Goal: Task Accomplishment & Management: Manage account settings

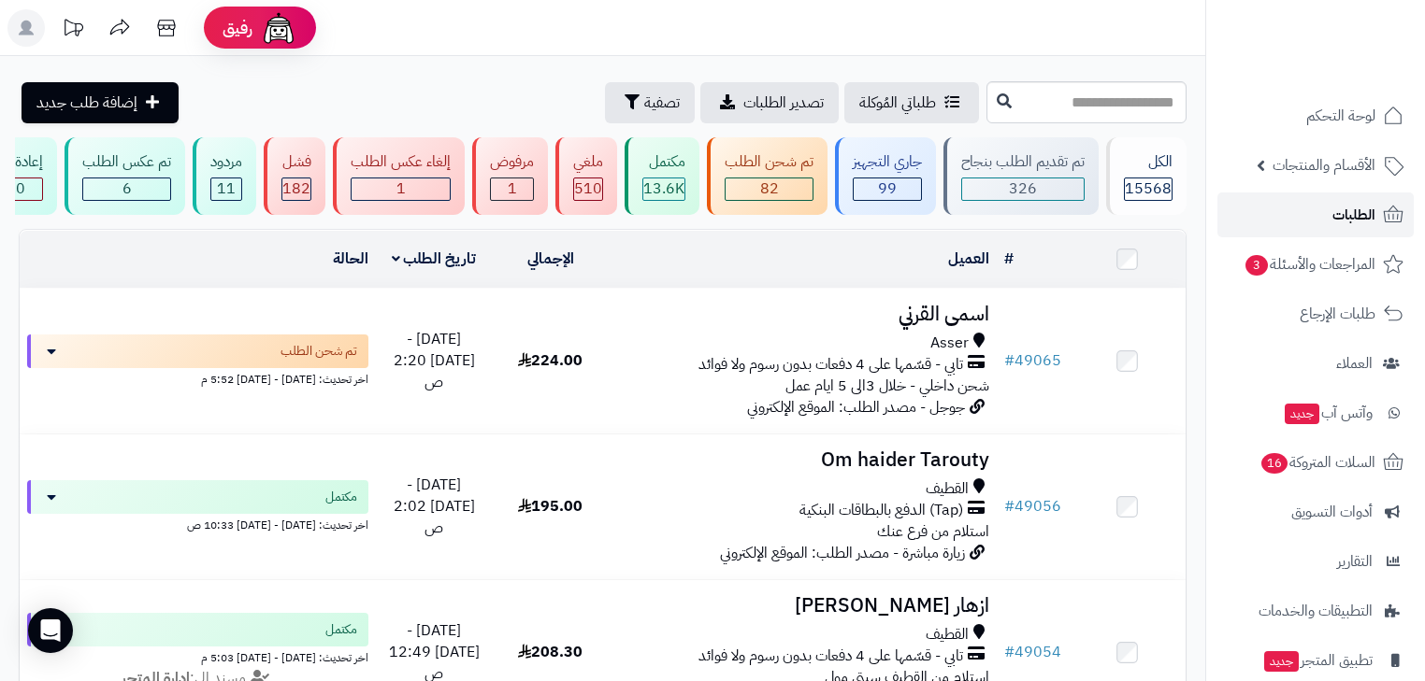
click at [1349, 217] on span "الطلبات" at bounding box center [1353, 215] width 43 height 26
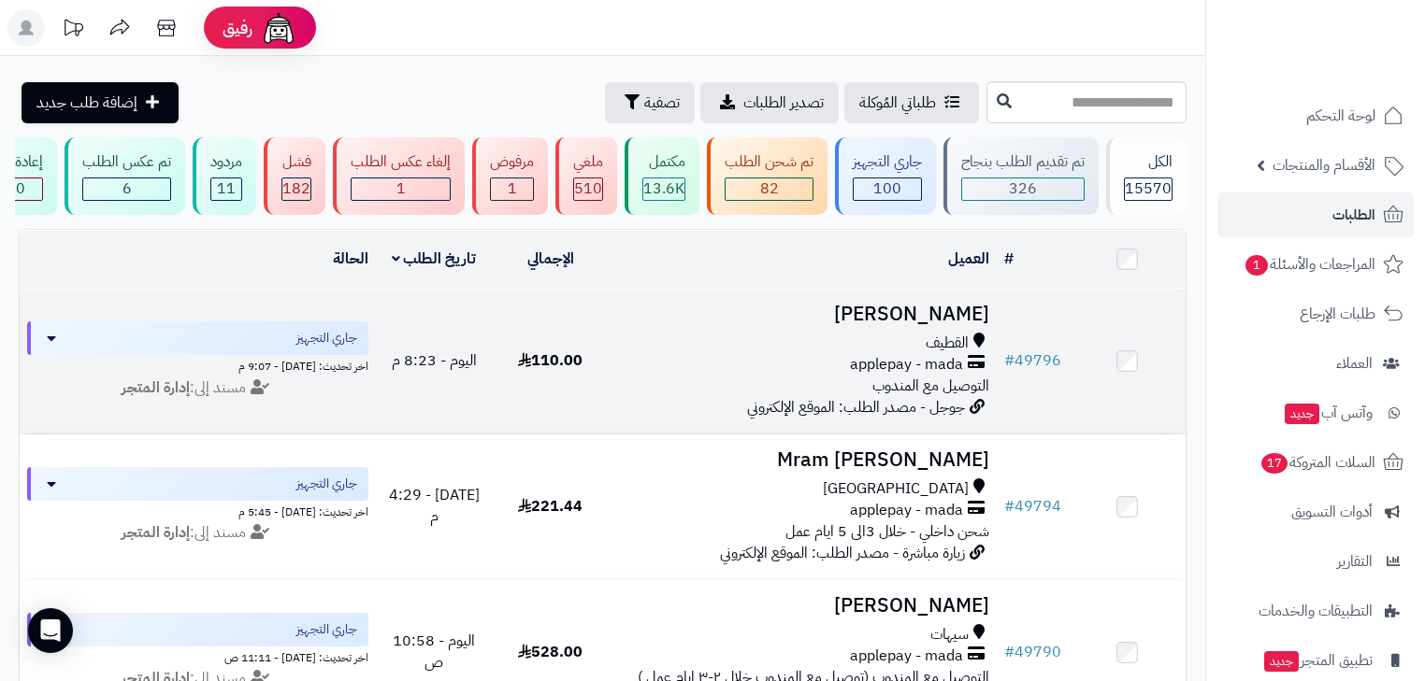
click at [838, 324] on h3 "[PERSON_NAME]" at bounding box center [802, 315] width 373 height 22
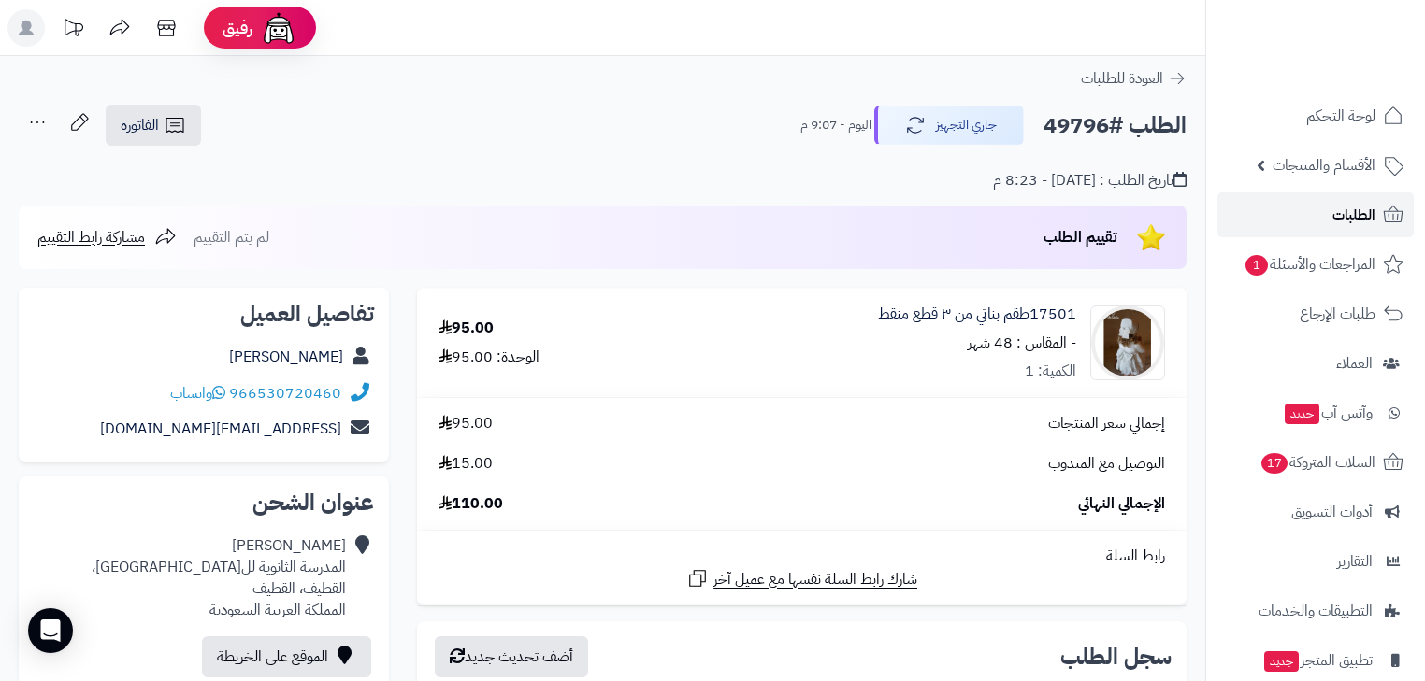
click at [1362, 208] on span "الطلبات" at bounding box center [1353, 215] width 43 height 26
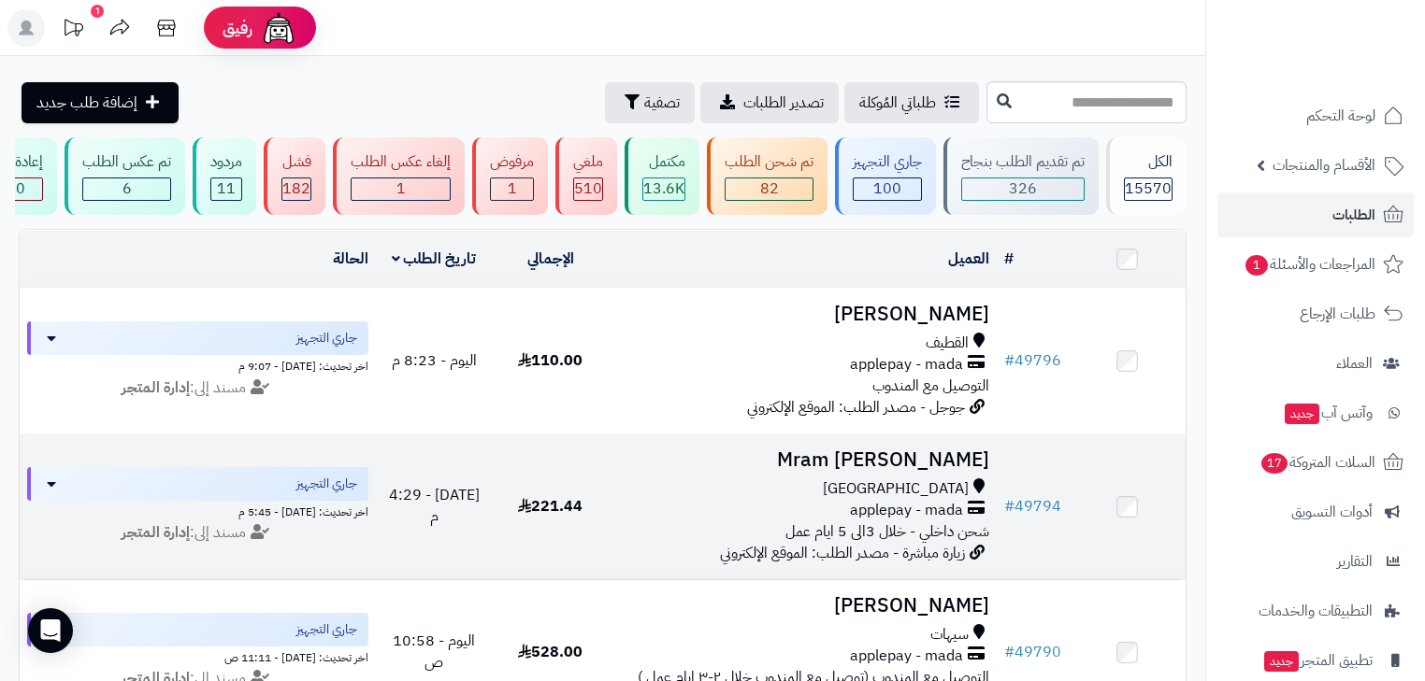
click at [943, 471] on h3 "Mram Gaber" at bounding box center [802, 461] width 373 height 22
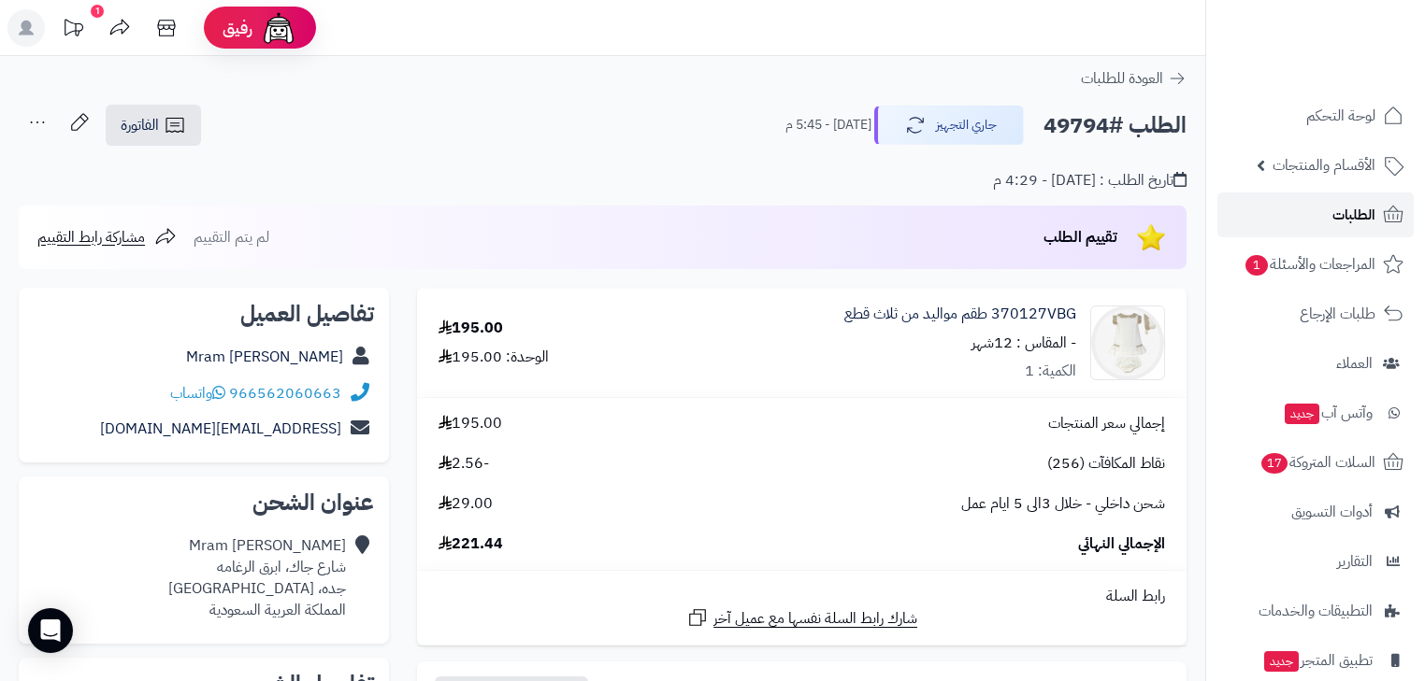
click at [1298, 221] on link "الطلبات" at bounding box center [1315, 215] width 196 height 45
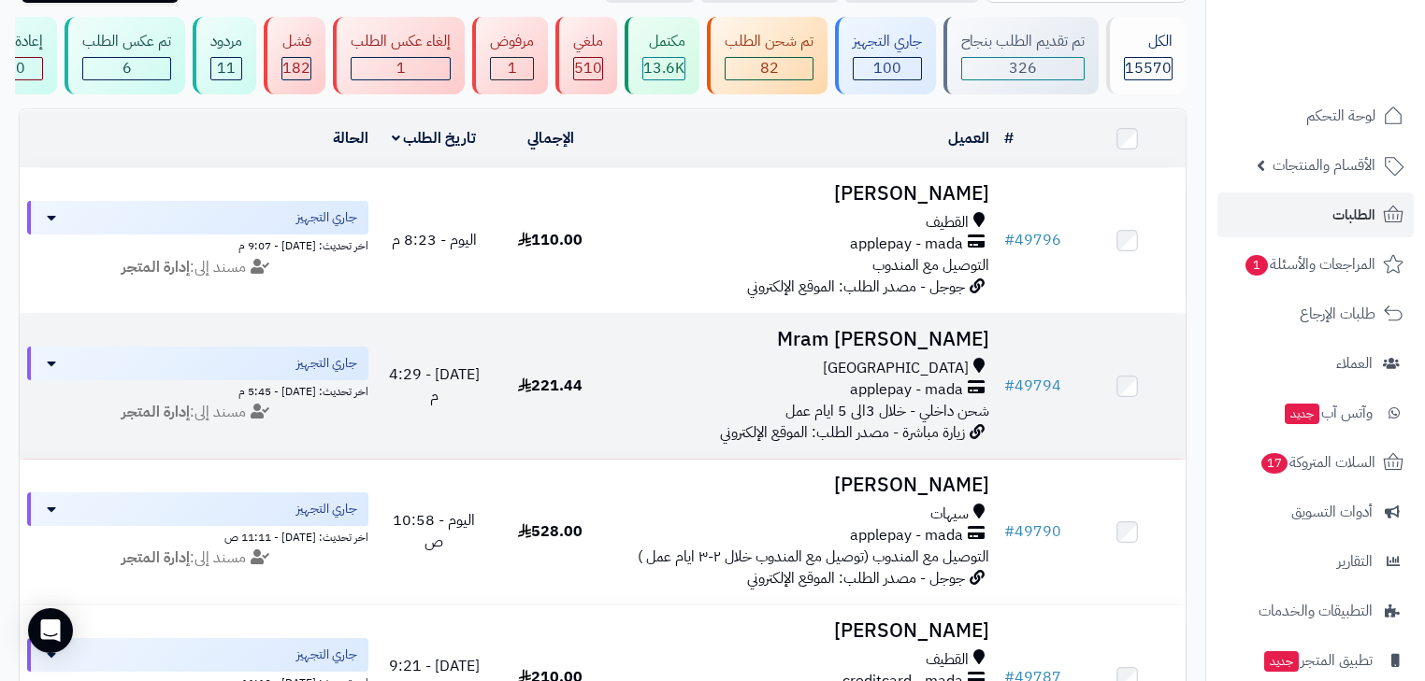
scroll to position [150, 0]
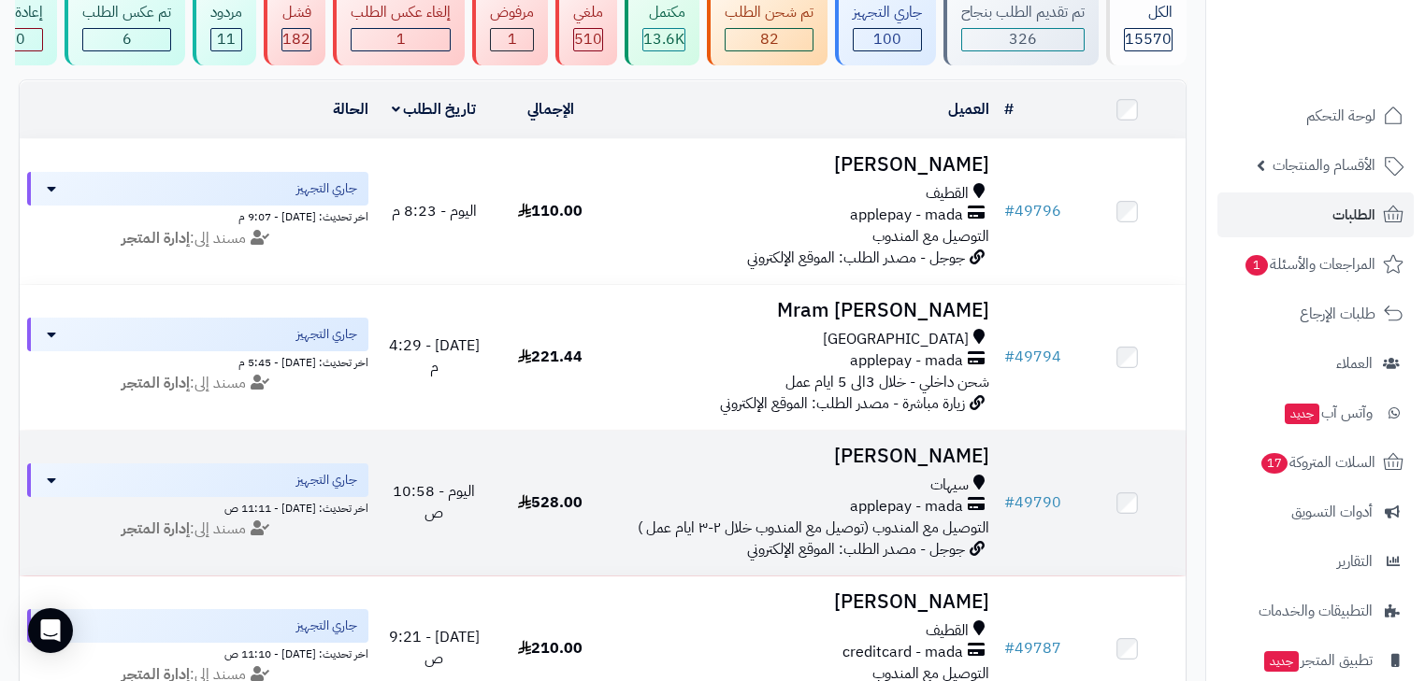
click at [946, 467] on h3 "[PERSON_NAME]" at bounding box center [802, 457] width 373 height 22
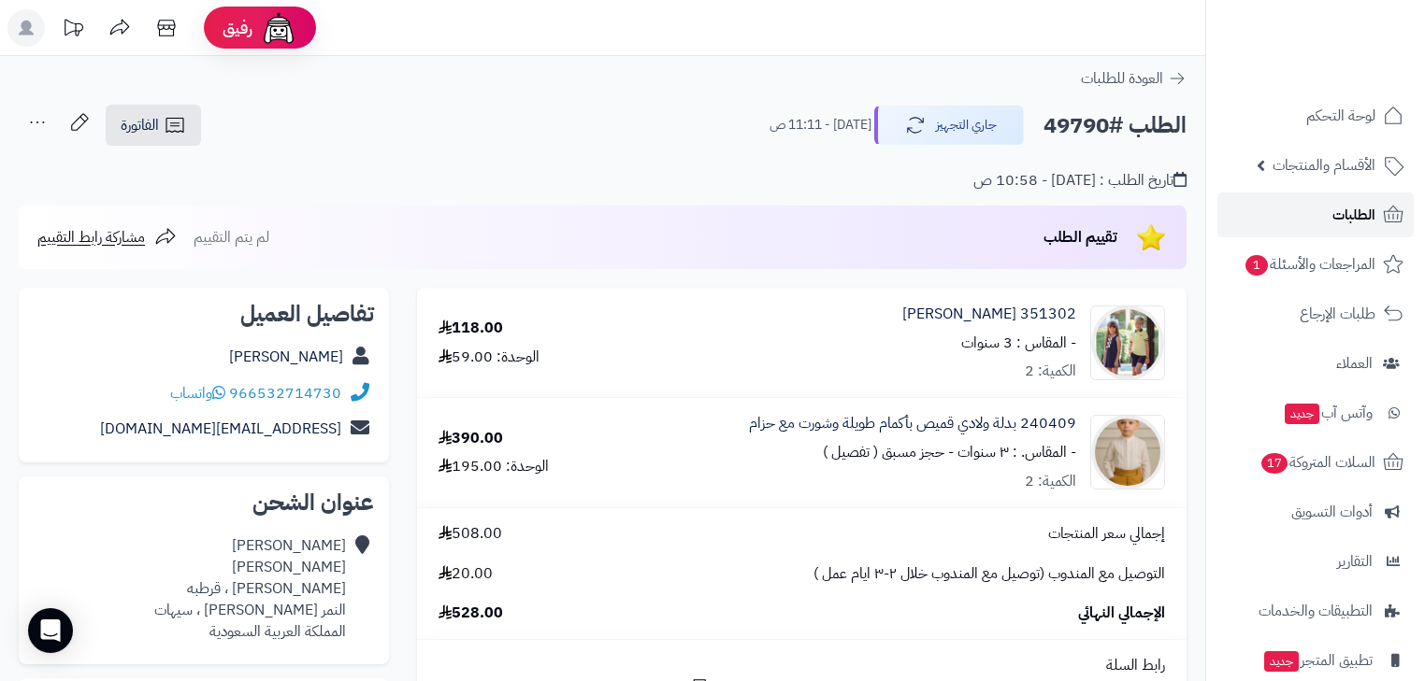
click at [1327, 222] on link "الطلبات" at bounding box center [1315, 215] width 196 height 45
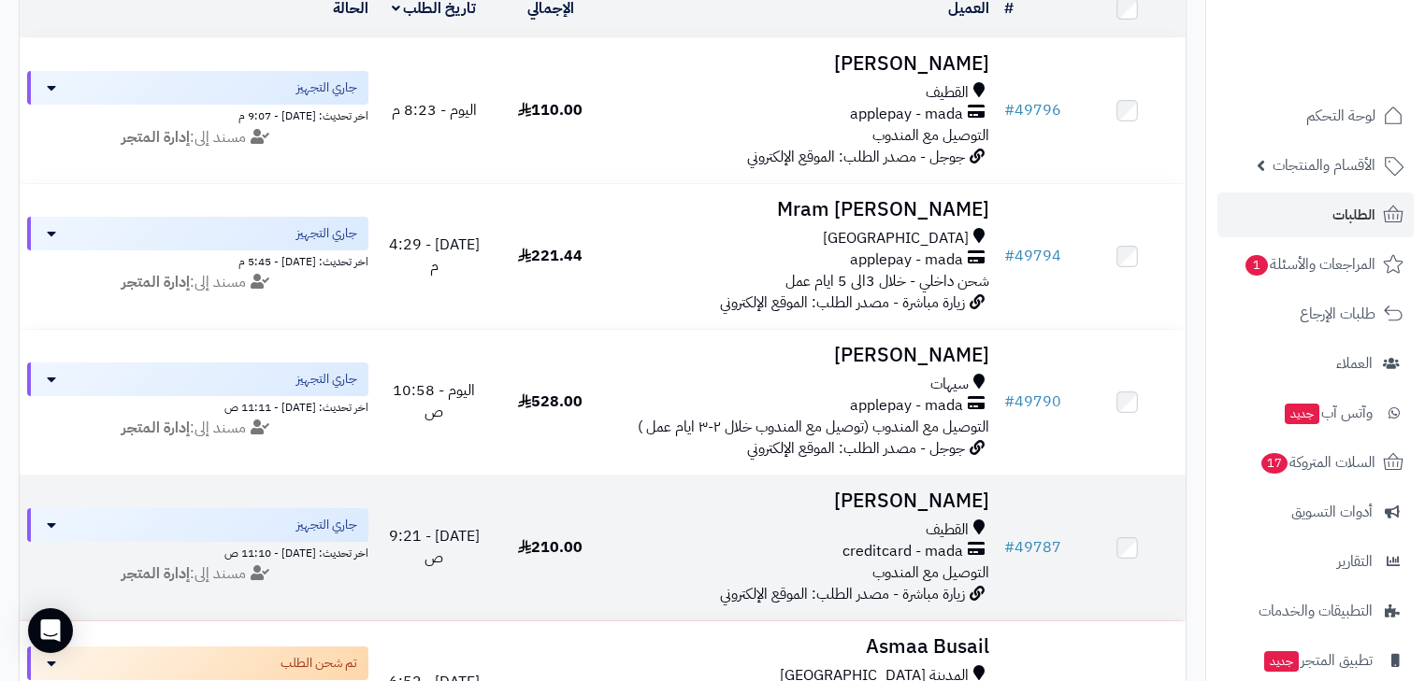
scroll to position [299, 0]
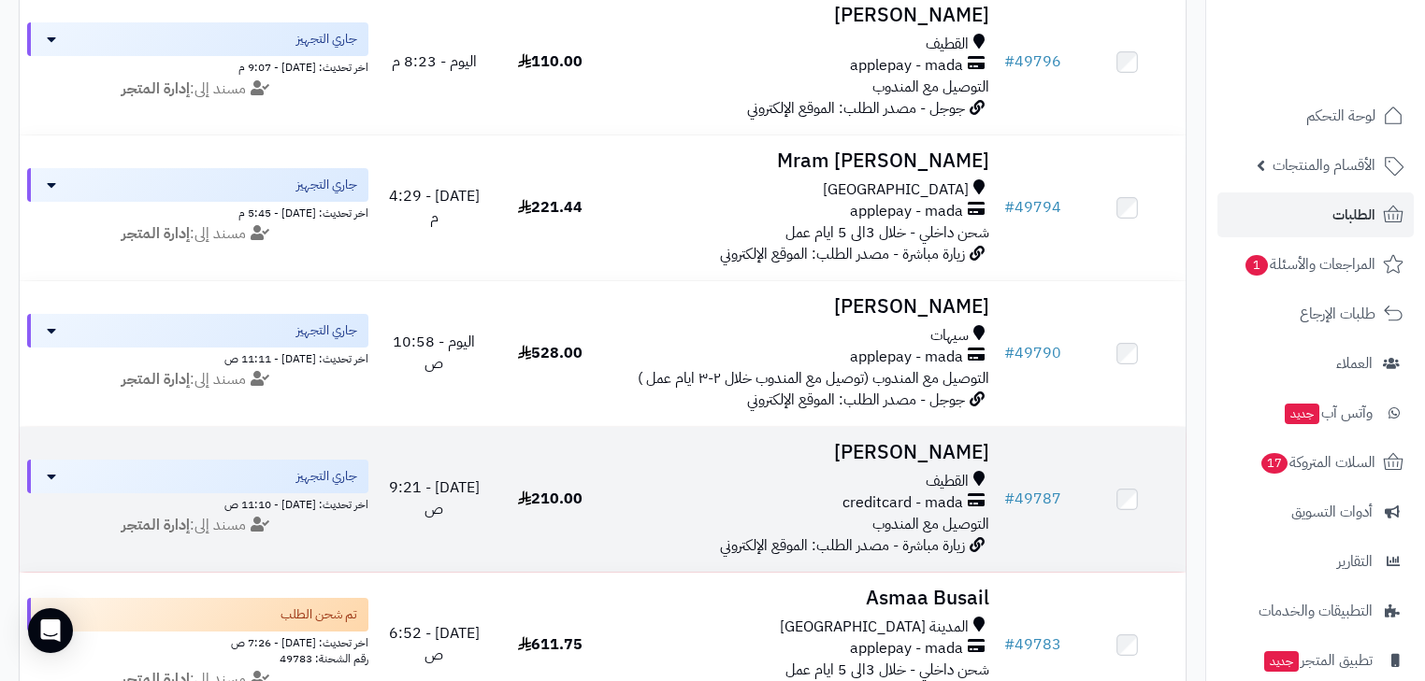
click at [915, 464] on h3 "[PERSON_NAME]" at bounding box center [802, 453] width 373 height 22
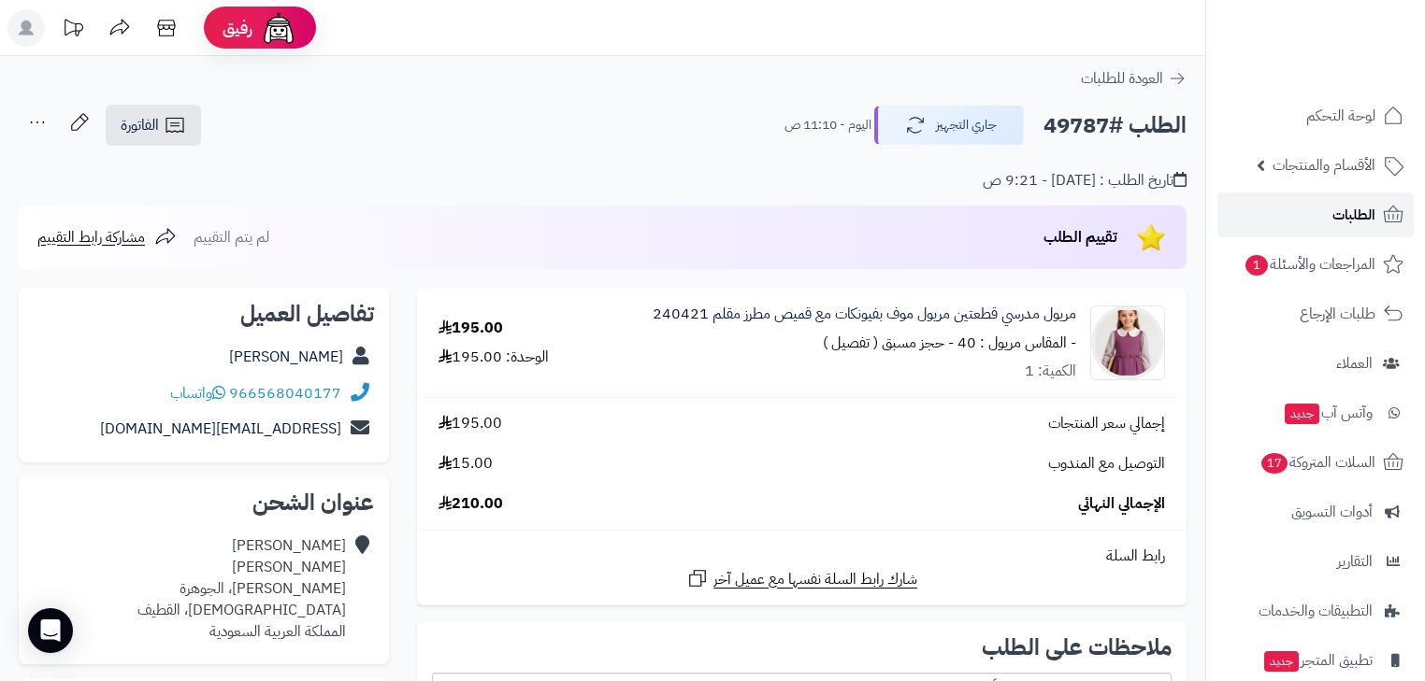
click at [1338, 211] on span "الطلبات" at bounding box center [1353, 215] width 43 height 26
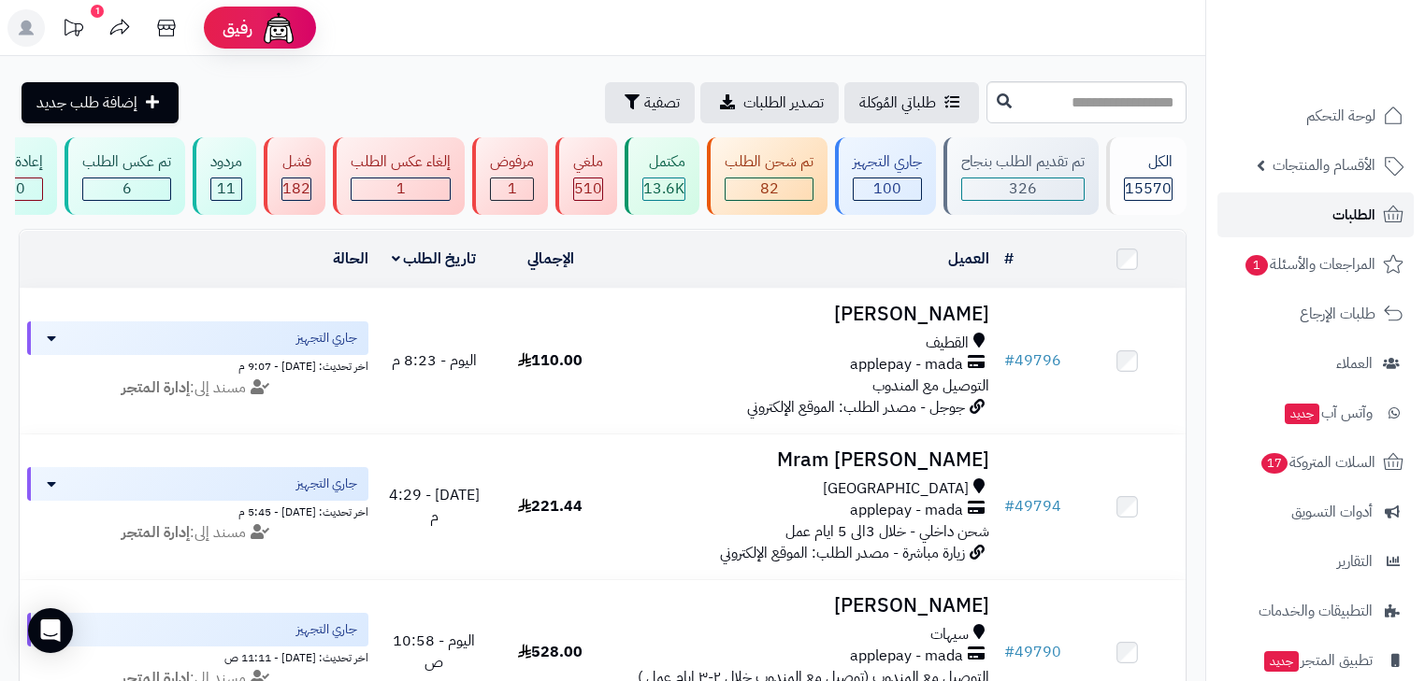
click at [1355, 217] on span "الطلبات" at bounding box center [1353, 215] width 43 height 26
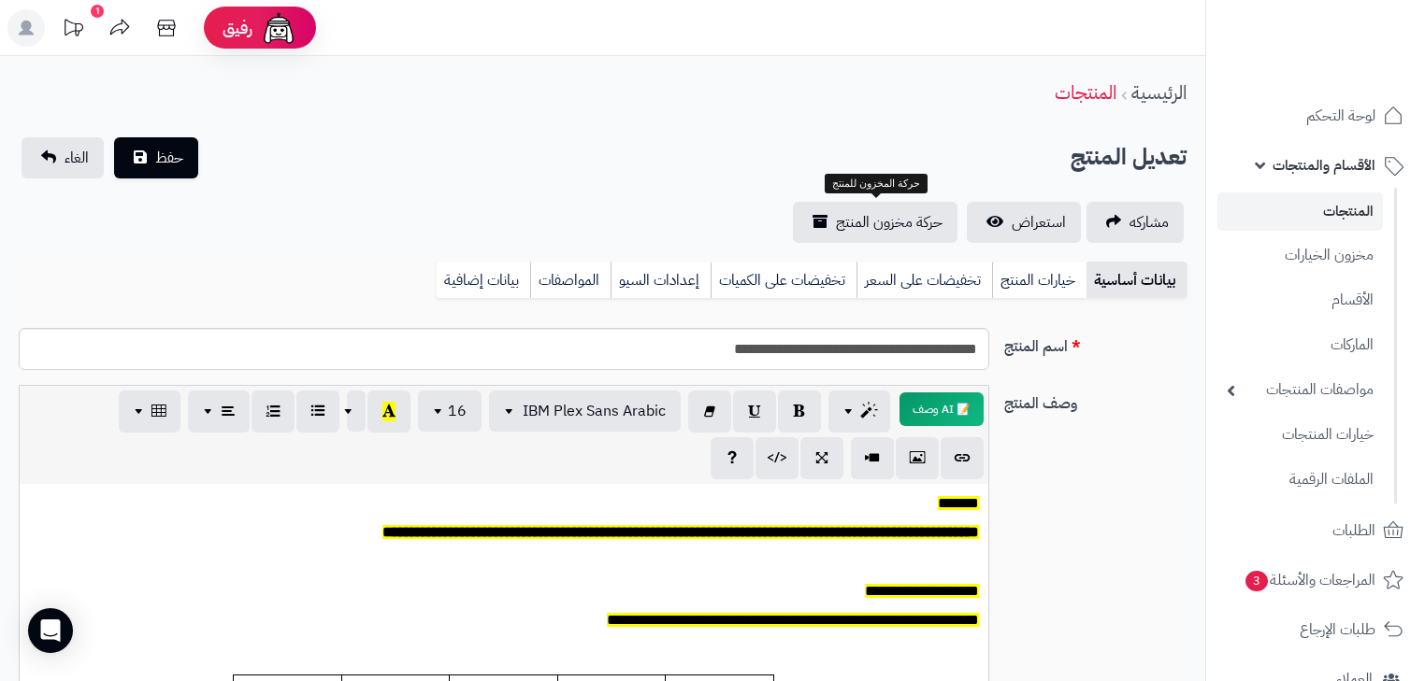
scroll to position [153, 0]
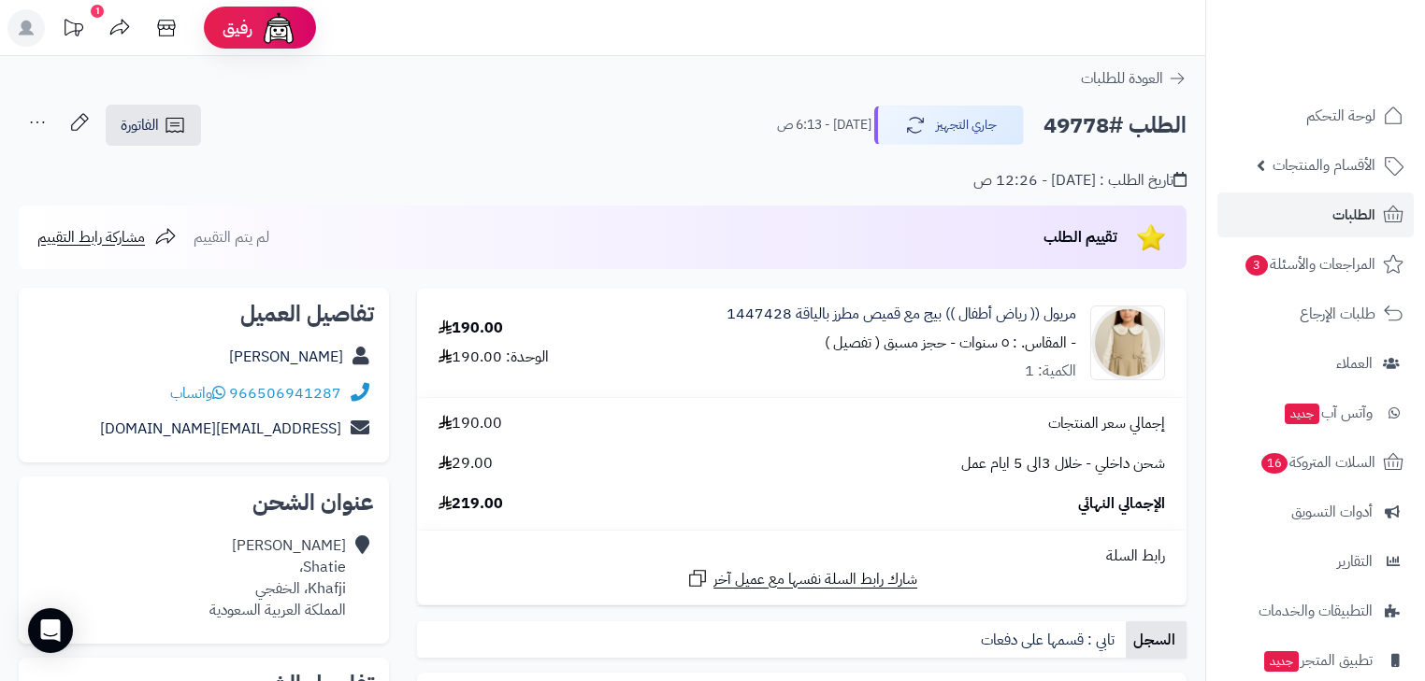
scroll to position [75, 0]
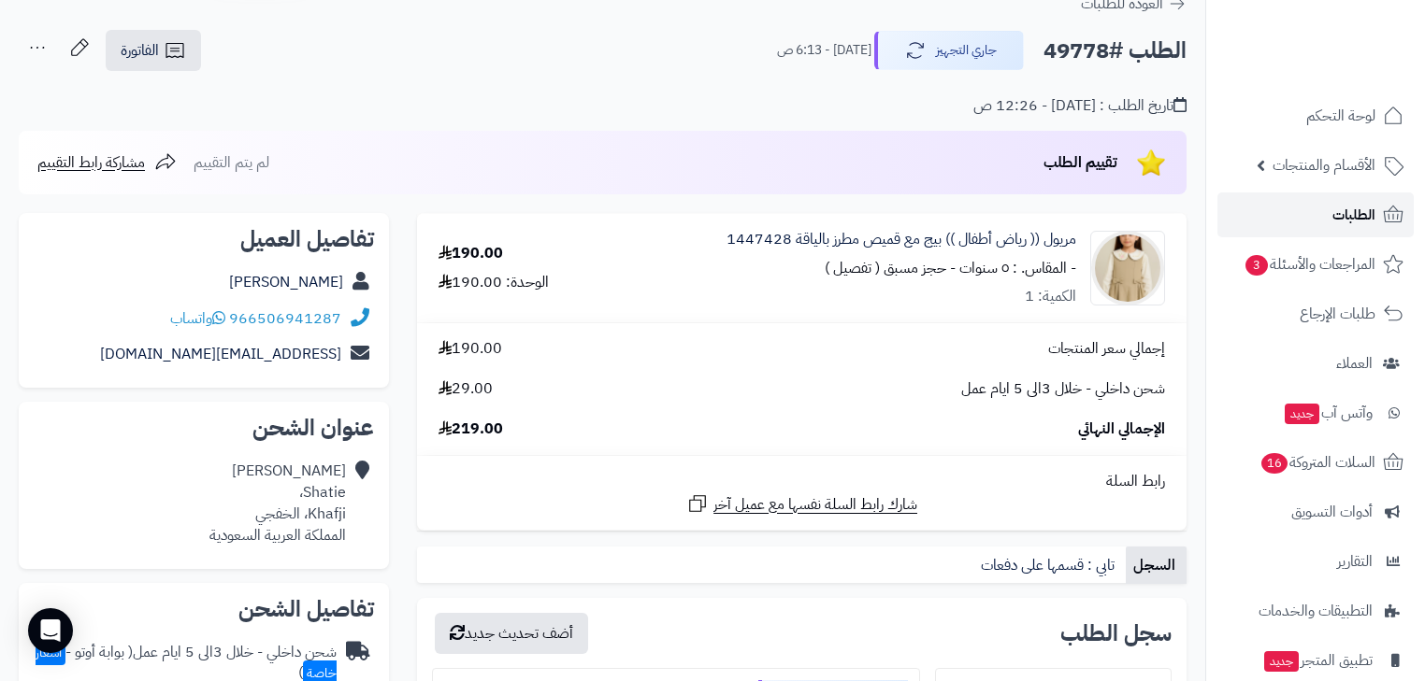
click at [1365, 222] on span "الطلبات" at bounding box center [1353, 215] width 43 height 26
